Goal: Transaction & Acquisition: Purchase product/service

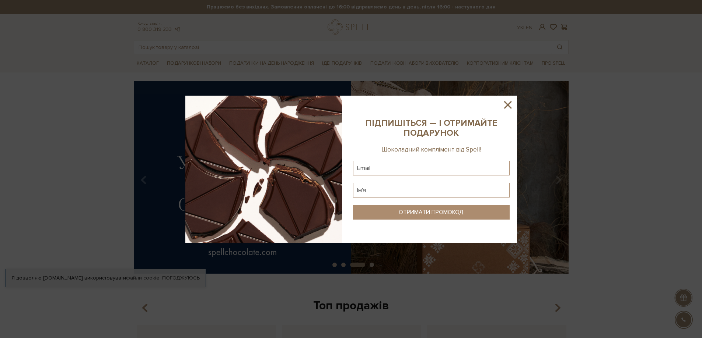
click at [504, 104] on icon at bounding box center [507, 105] width 13 height 13
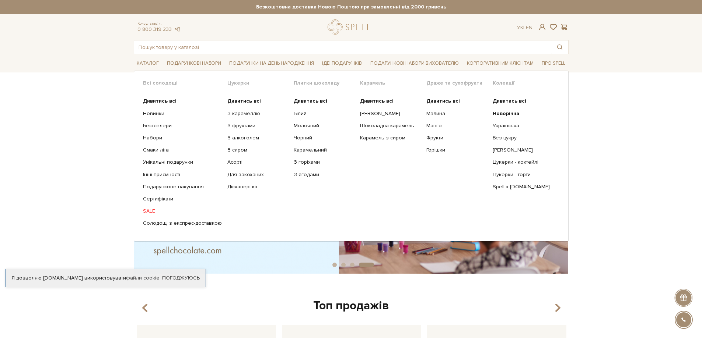
click at [147, 210] on link "SALE" at bounding box center [182, 211] width 79 height 7
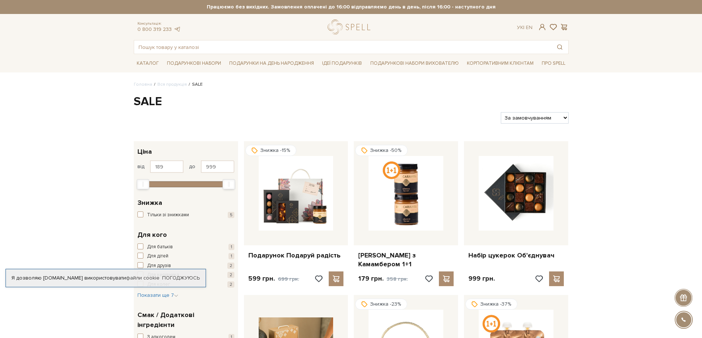
scroll to position [37, 0]
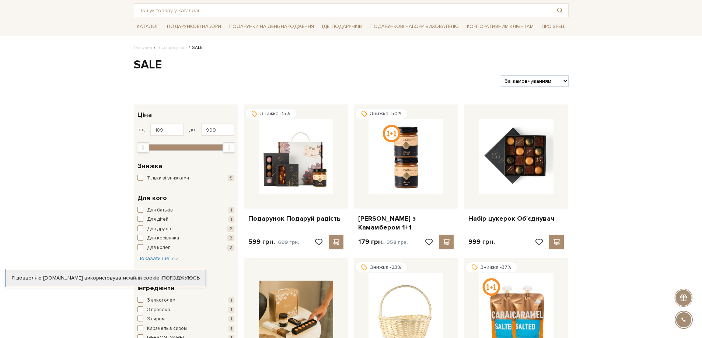
click at [532, 83] on select "За замовчуванням За Ціною (зростання) За Ціною (зменшення) Новинки За популярні…" at bounding box center [534, 81] width 67 height 11
select select "https://spellchocolate.com/our-productions/sale/?sort=p.price&order=ASC"
click at [501, 76] on select "За замовчуванням За Ціною (зростання) За Ціною (зменшення) Новинки За популярні…" at bounding box center [534, 81] width 67 height 11
